Goal: Information Seeking & Learning: Learn about a topic

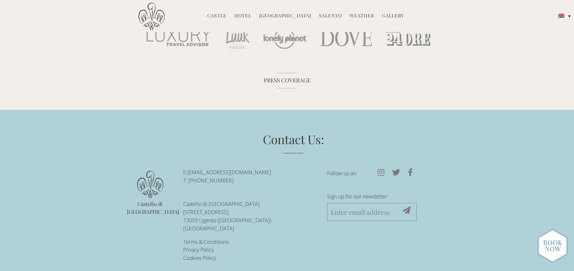
scroll to position [1978, 0]
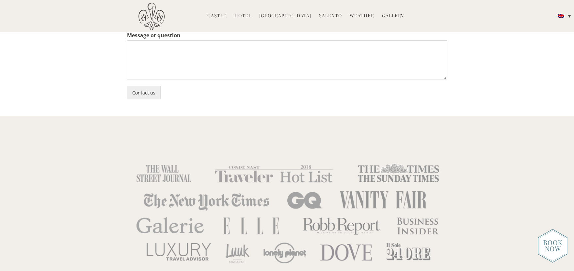
click at [393, 16] on link "Gallery" at bounding box center [393, 16] width 22 height 8
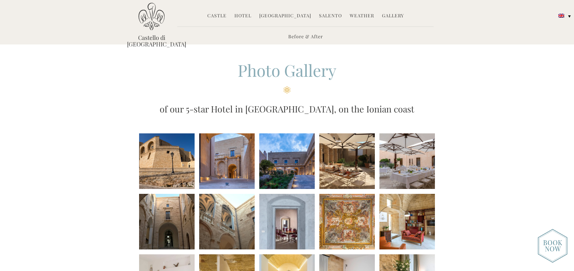
click at [174, 169] on li at bounding box center [167, 161] width 56 height 56
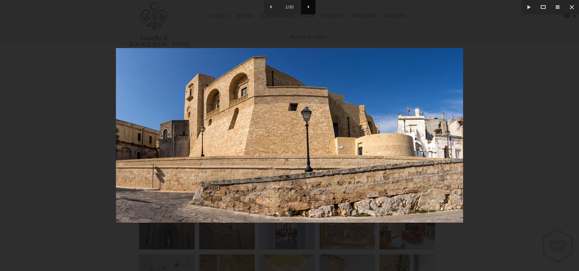
click at [309, 7] on button at bounding box center [308, 7] width 14 height 14
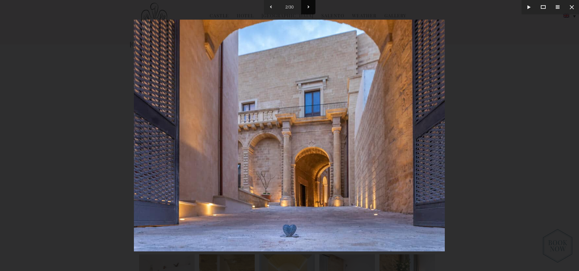
click at [309, 7] on button at bounding box center [308, 7] width 14 height 14
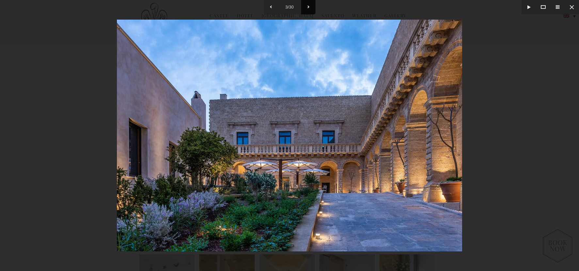
click at [309, 7] on button at bounding box center [308, 7] width 14 height 14
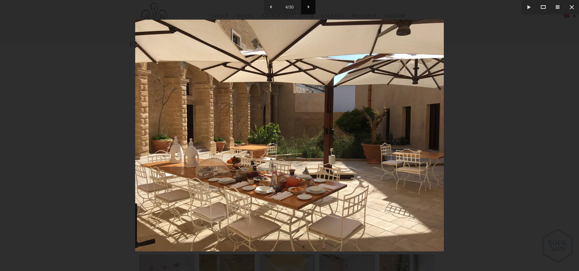
click at [309, 7] on button at bounding box center [308, 7] width 14 height 14
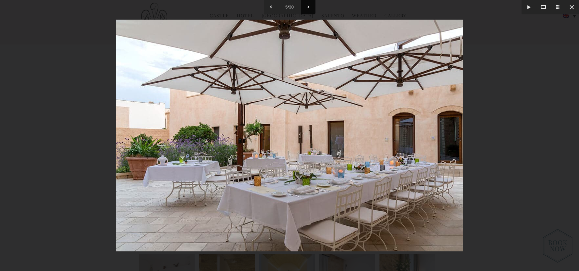
click at [309, 7] on button at bounding box center [308, 7] width 14 height 14
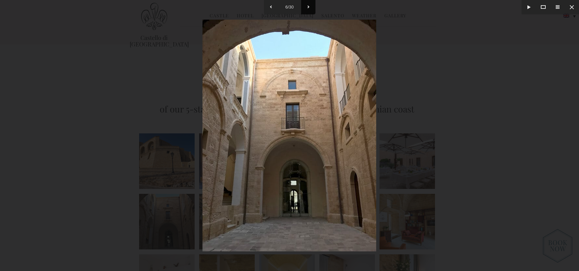
click at [309, 7] on button at bounding box center [308, 7] width 14 height 14
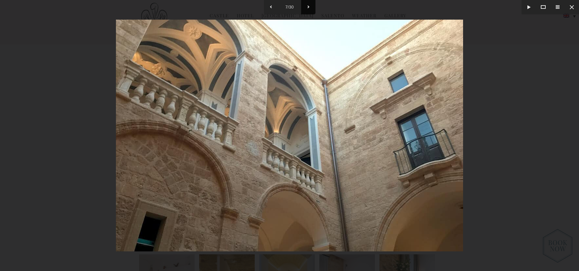
click at [309, 7] on button at bounding box center [308, 7] width 14 height 14
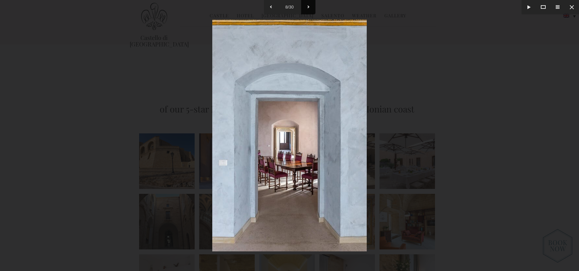
click at [309, 7] on button at bounding box center [308, 7] width 14 height 14
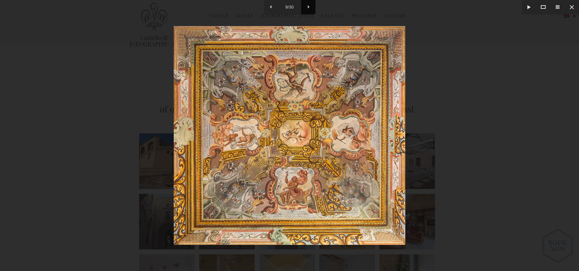
click at [309, 7] on button at bounding box center [308, 7] width 14 height 14
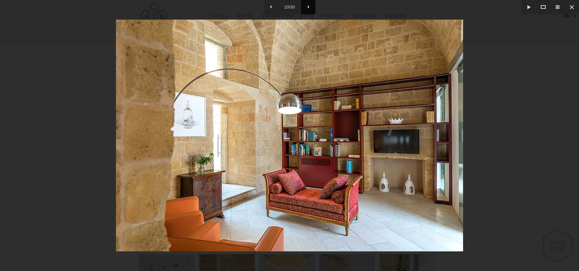
click at [309, 6] on button at bounding box center [308, 7] width 14 height 14
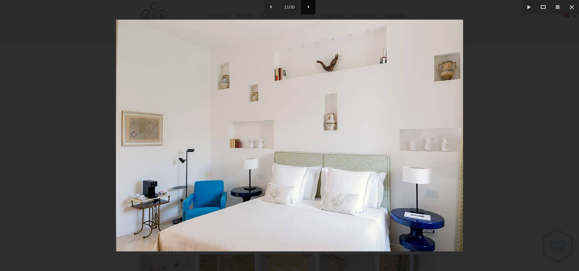
click at [309, 6] on button at bounding box center [308, 7] width 14 height 14
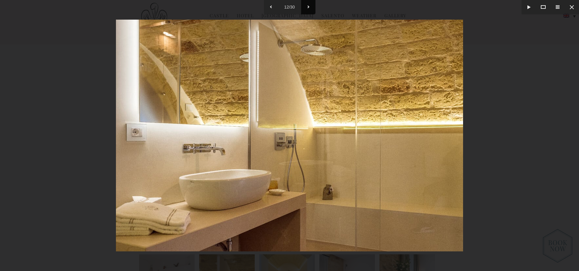
click at [309, 6] on button at bounding box center [308, 7] width 14 height 14
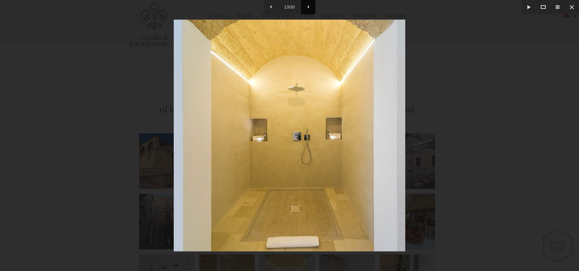
click at [309, 6] on button at bounding box center [308, 7] width 14 height 14
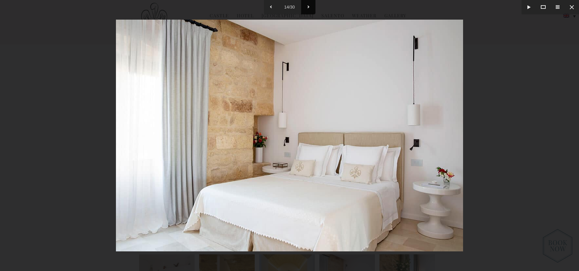
click at [309, 6] on button at bounding box center [308, 7] width 14 height 14
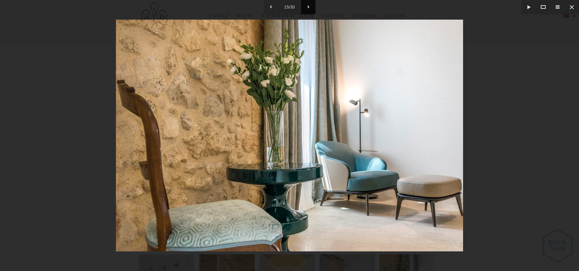
click at [309, 6] on button at bounding box center [308, 7] width 14 height 14
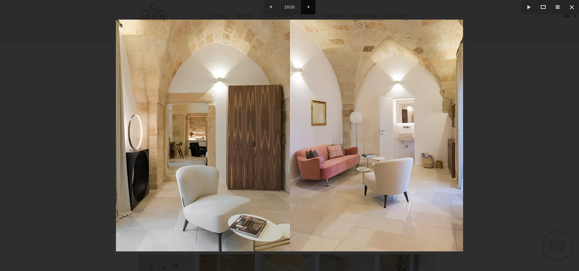
click at [309, 6] on button at bounding box center [308, 7] width 14 height 14
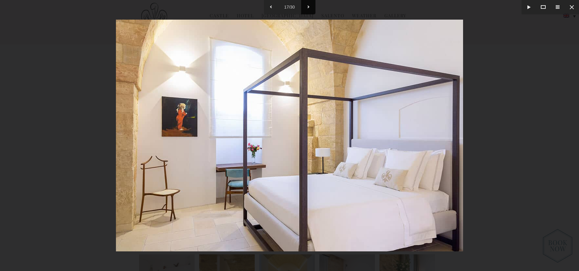
click at [309, 6] on button at bounding box center [308, 7] width 14 height 14
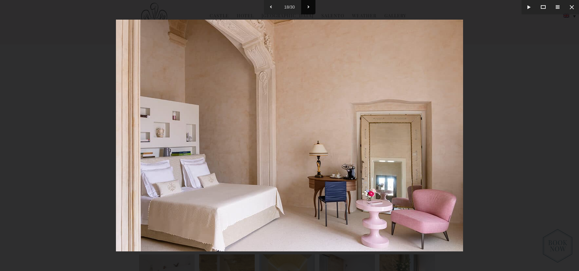
click at [309, 6] on button at bounding box center [308, 7] width 14 height 14
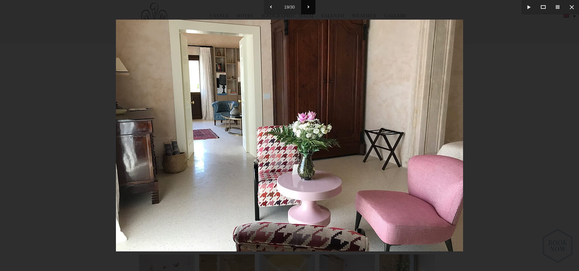
click at [309, 6] on button at bounding box center [308, 7] width 14 height 14
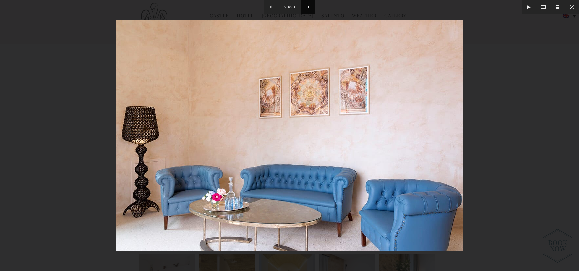
click at [309, 6] on button at bounding box center [308, 7] width 14 height 14
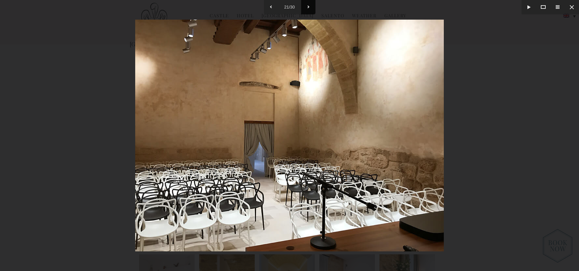
click at [309, 6] on button at bounding box center [308, 7] width 14 height 14
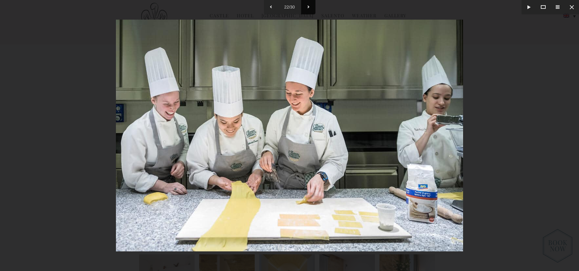
click at [309, 6] on button at bounding box center [308, 7] width 14 height 14
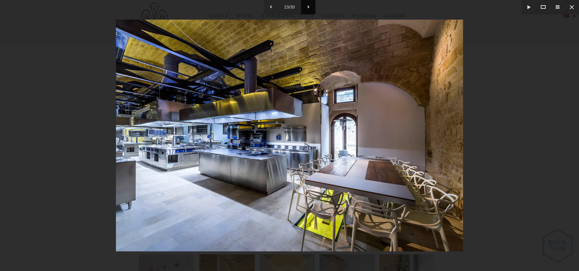
click at [309, 6] on button at bounding box center [308, 7] width 14 height 14
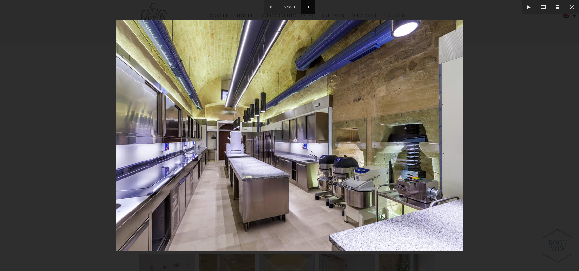
click at [309, 6] on button at bounding box center [308, 7] width 14 height 14
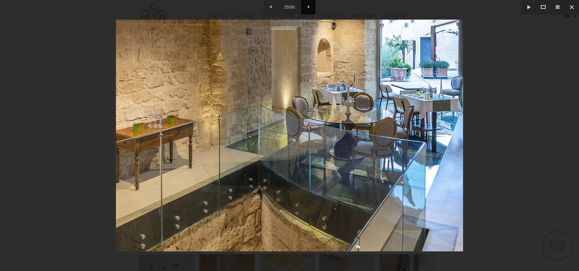
click at [309, 6] on button at bounding box center [308, 7] width 14 height 14
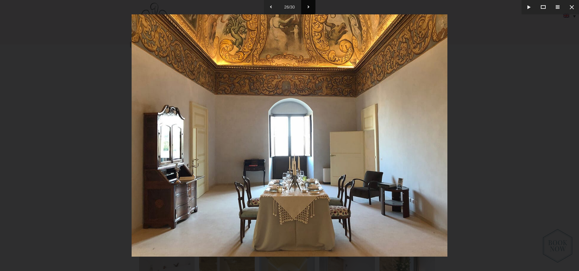
click at [309, 6] on button at bounding box center [308, 7] width 14 height 14
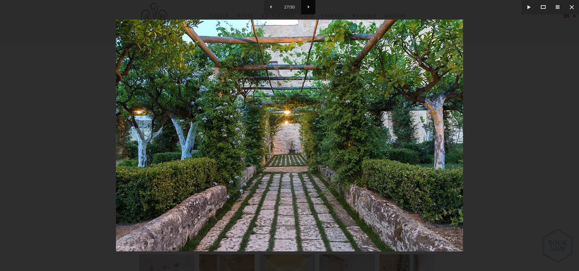
click at [309, 6] on button at bounding box center [308, 7] width 14 height 14
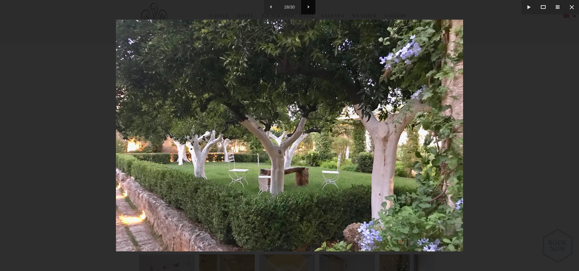
click at [309, 6] on button at bounding box center [308, 7] width 14 height 14
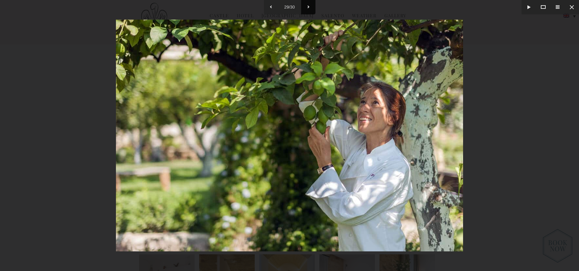
click at [309, 6] on button at bounding box center [308, 7] width 14 height 14
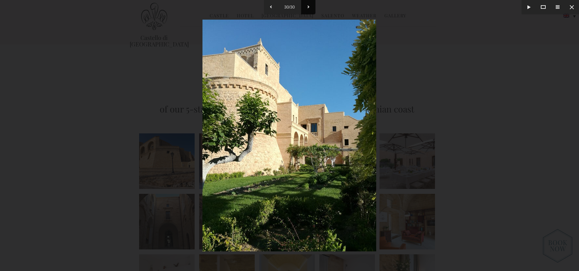
click at [309, 6] on button at bounding box center [308, 7] width 14 height 14
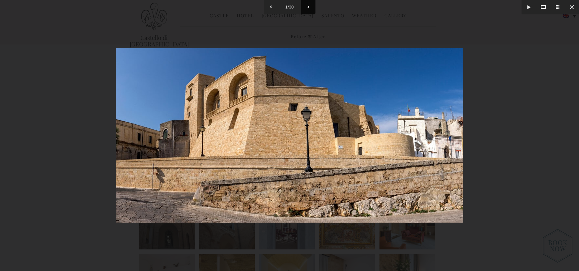
click at [309, 5] on button at bounding box center [308, 7] width 14 height 14
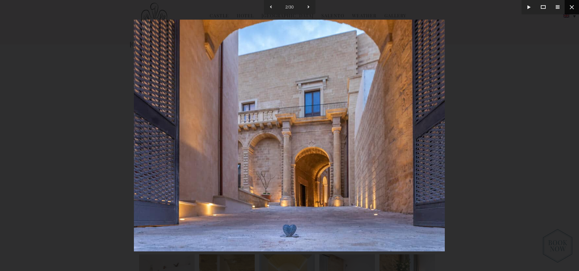
click at [573, 6] on button at bounding box center [572, 7] width 14 height 14
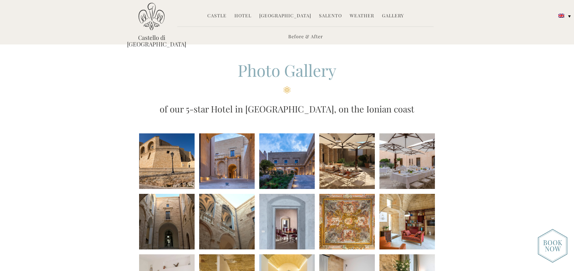
click at [290, 15] on link "[GEOGRAPHIC_DATA]" at bounding box center [285, 16] width 52 height 8
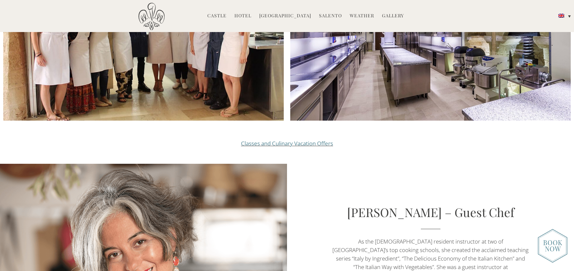
scroll to position [836, 0]
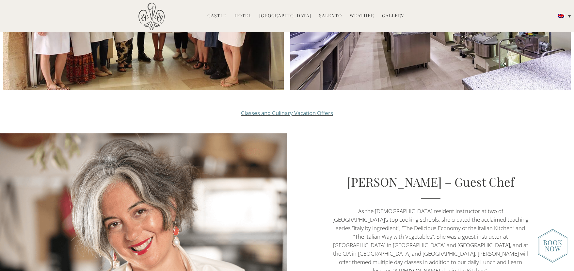
click at [308, 109] on link "Classes and Culinary Vacation Offers" at bounding box center [287, 113] width 92 height 8
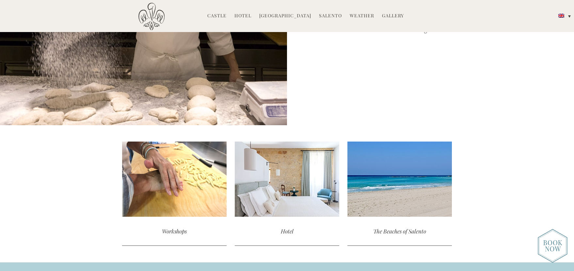
scroll to position [1650, 0]
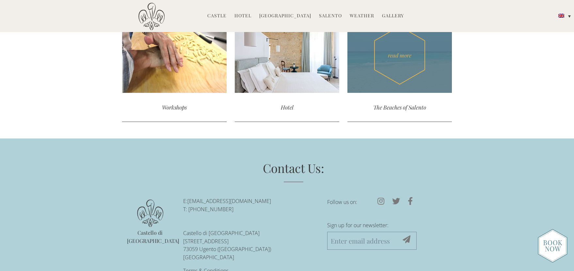
click at [401, 104] on div "The Beaches of Salento" at bounding box center [400, 107] width 105 height 29
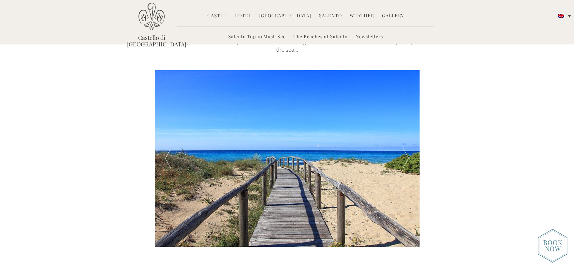
scroll to position [235, 0]
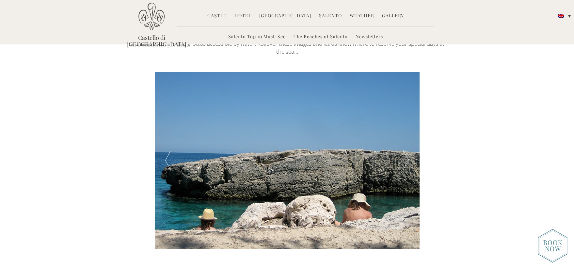
click at [244, 35] on link "Salento Top 10 Must-See" at bounding box center [256, 37] width 57 height 8
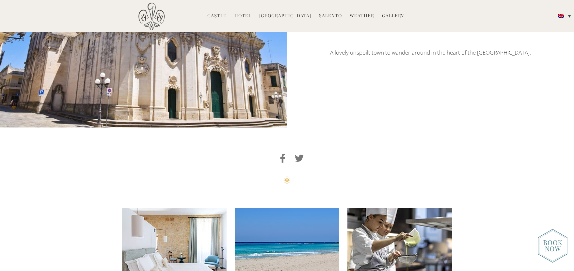
scroll to position [1898, 0]
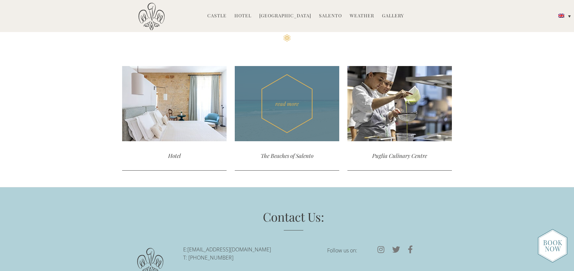
click at [283, 153] on div "The Beaches of Salento" at bounding box center [287, 155] width 105 height 29
